Goal: Task Accomplishment & Management: Manage account settings

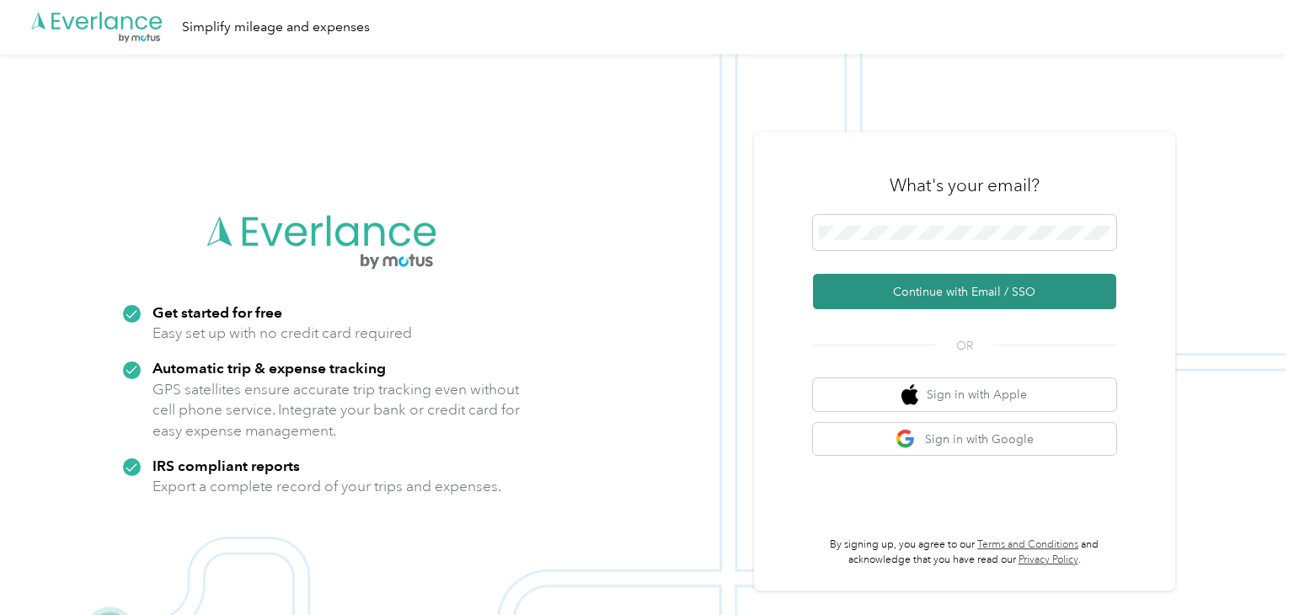
click at [960, 280] on button "Continue with Email / SSO" at bounding box center [964, 291] width 303 height 35
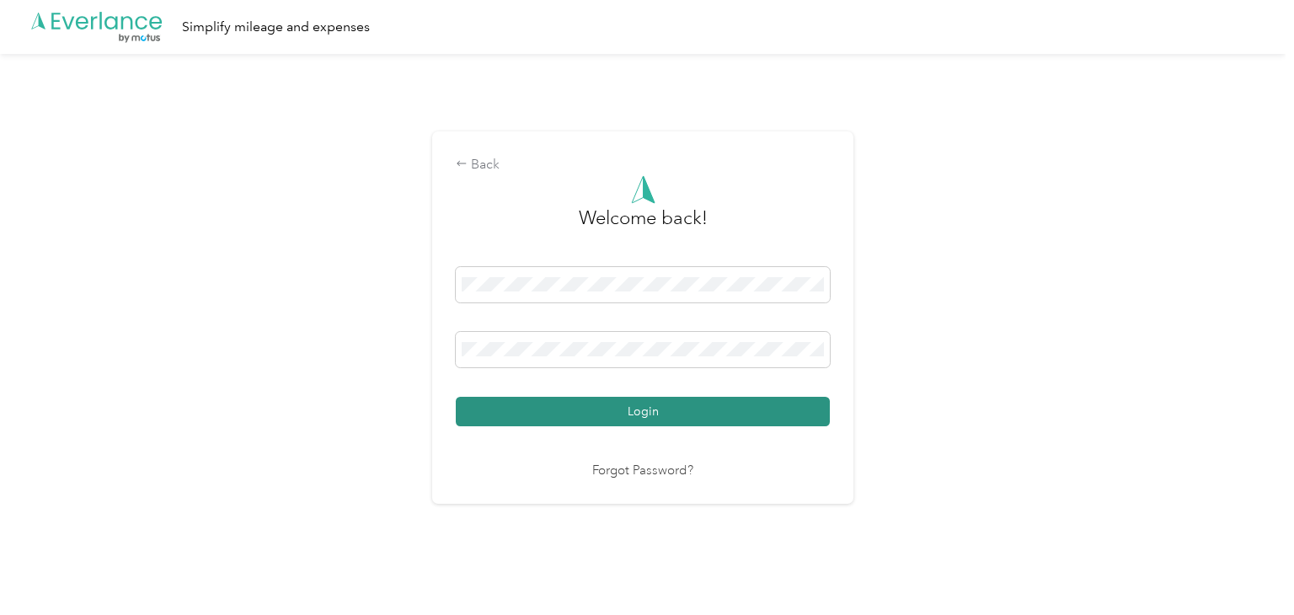
click at [637, 407] on button "Login" at bounding box center [643, 411] width 374 height 29
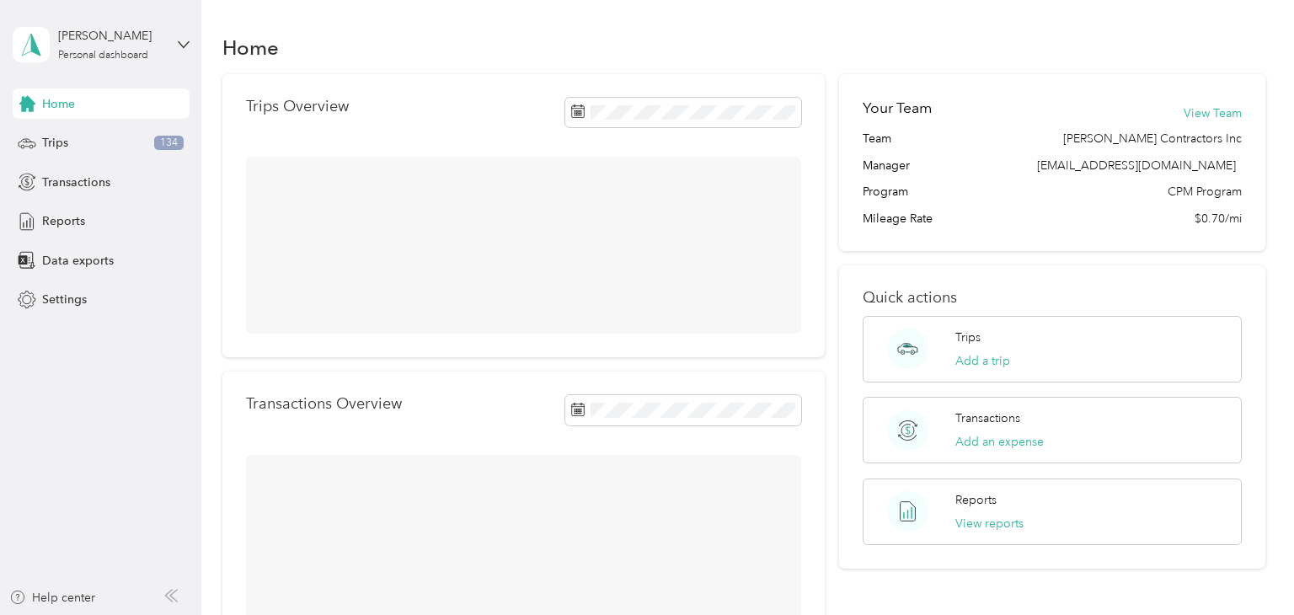
click at [637, 357] on div "Trips Overview" at bounding box center [523, 215] width 602 height 283
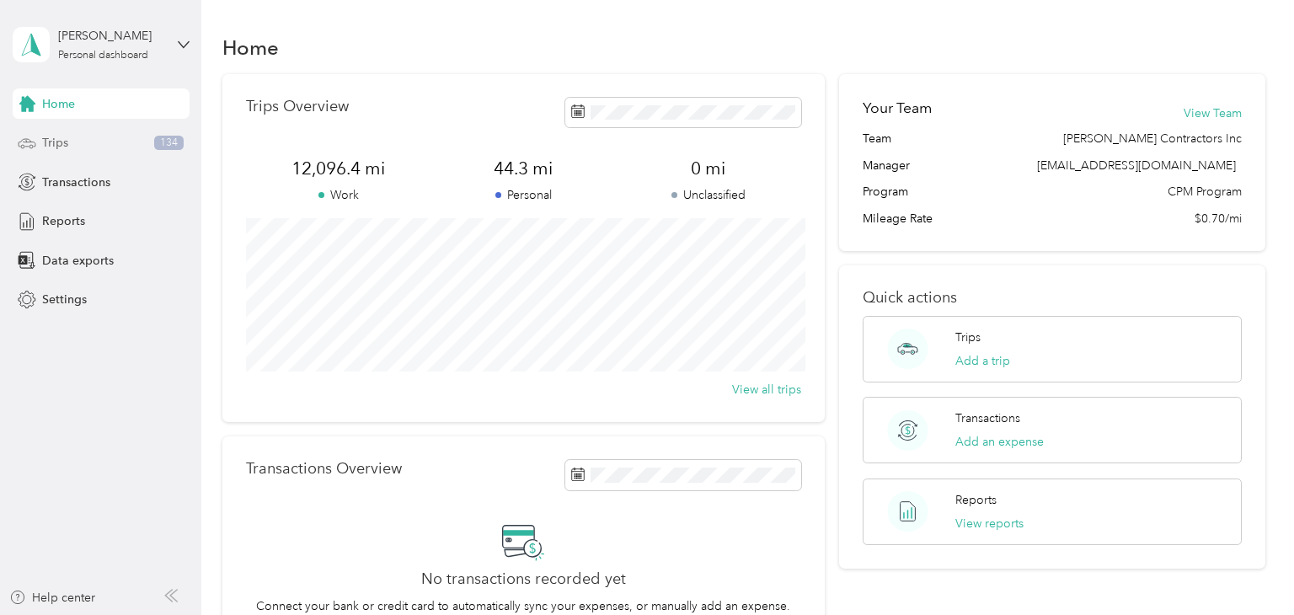
click at [54, 152] on span "Trips" at bounding box center [55, 143] width 26 height 18
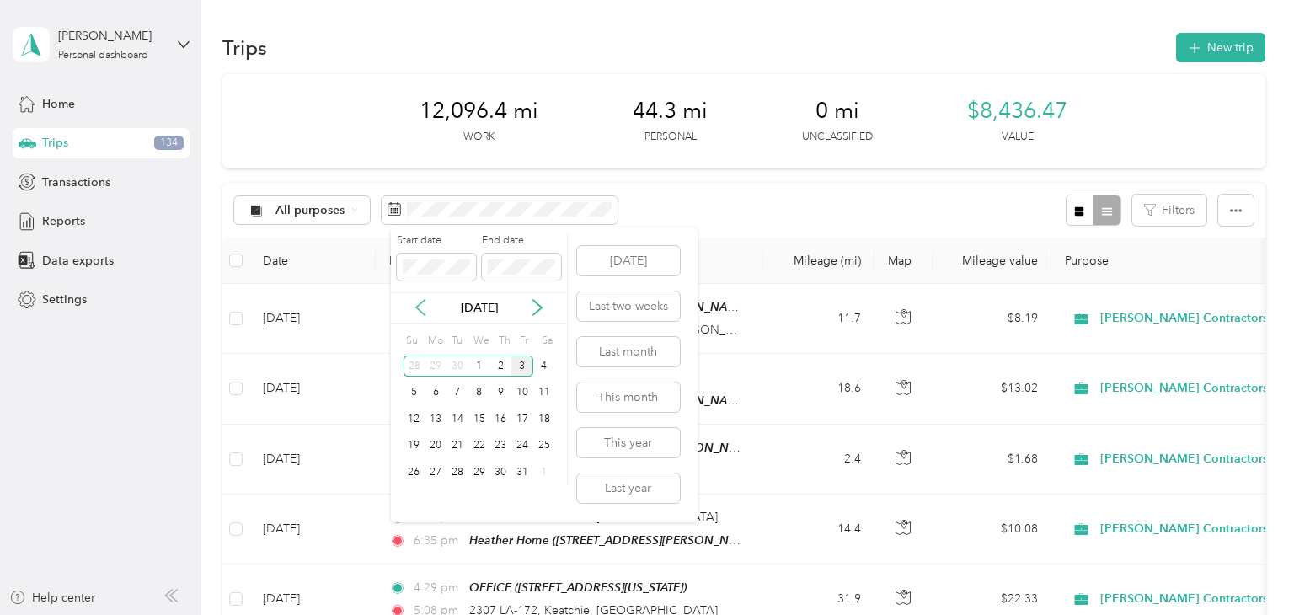
click at [413, 309] on icon at bounding box center [420, 307] width 17 height 17
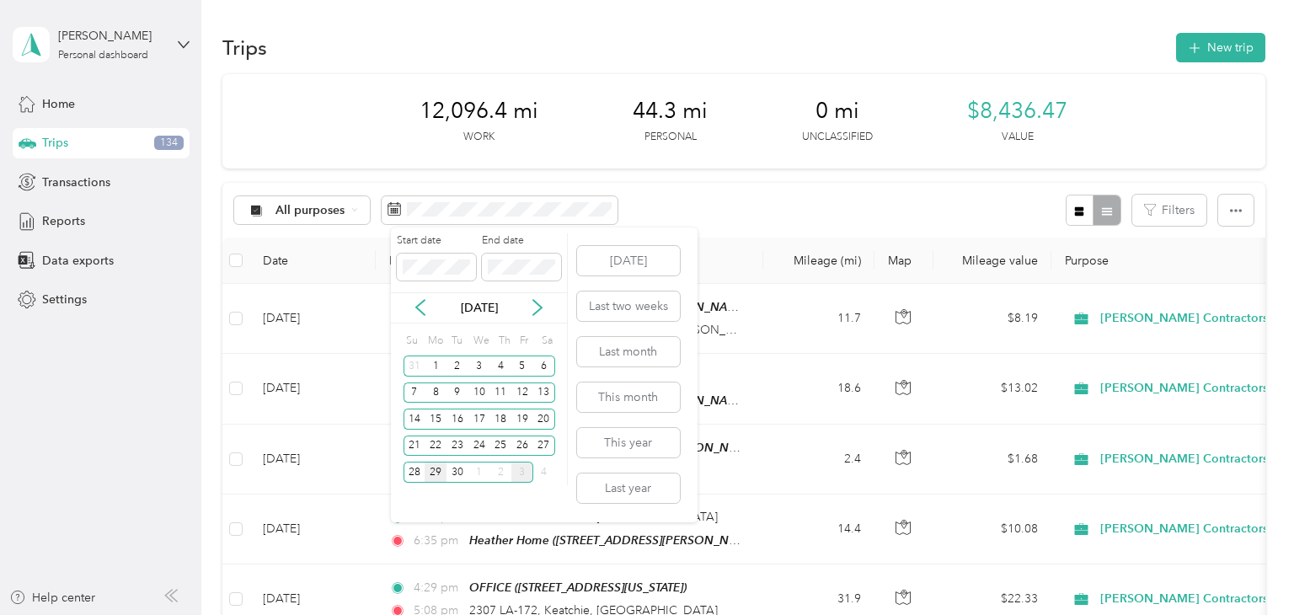
click at [432, 478] on div "29" at bounding box center [435, 471] width 22 height 21
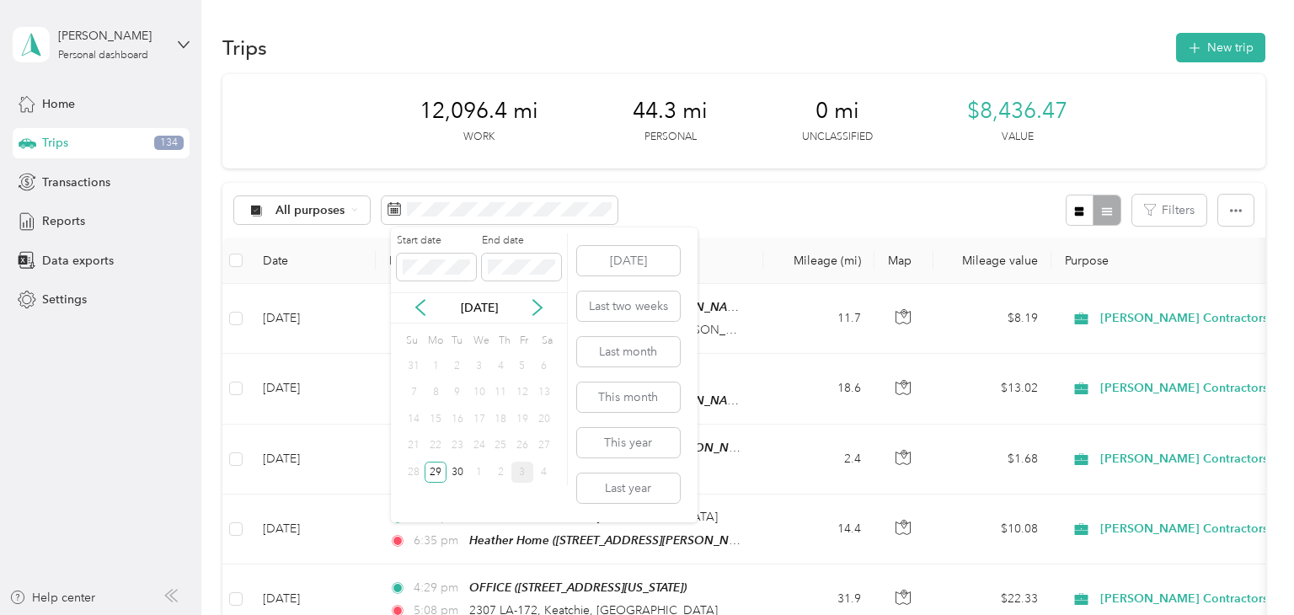
click at [519, 477] on div "3" at bounding box center [522, 471] width 22 height 21
